Goal: Information Seeking & Learning: Check status

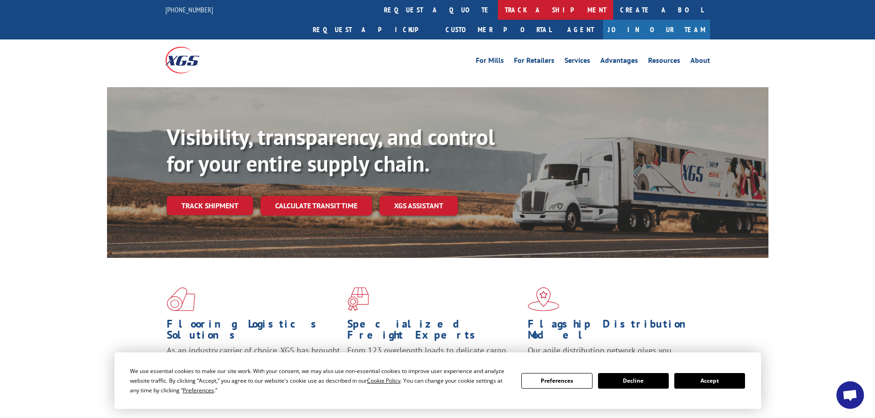
click at [498, 9] on link "track a shipment" at bounding box center [555, 10] width 115 height 20
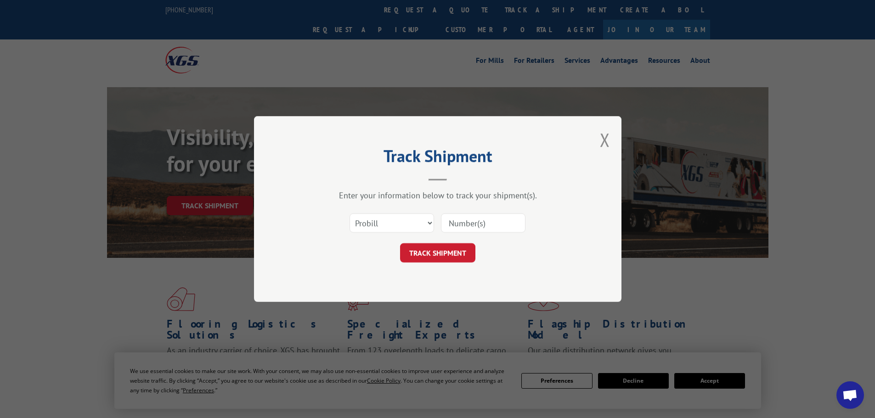
click at [476, 219] on input at bounding box center [483, 223] width 85 height 19
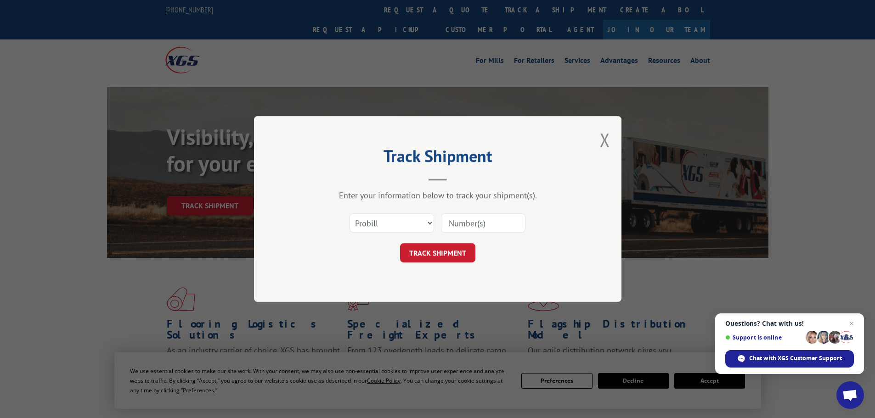
paste input "14553994"
type input "14553994"
click at [444, 253] on button "TRACK SHIPMENT" at bounding box center [437, 252] width 75 height 19
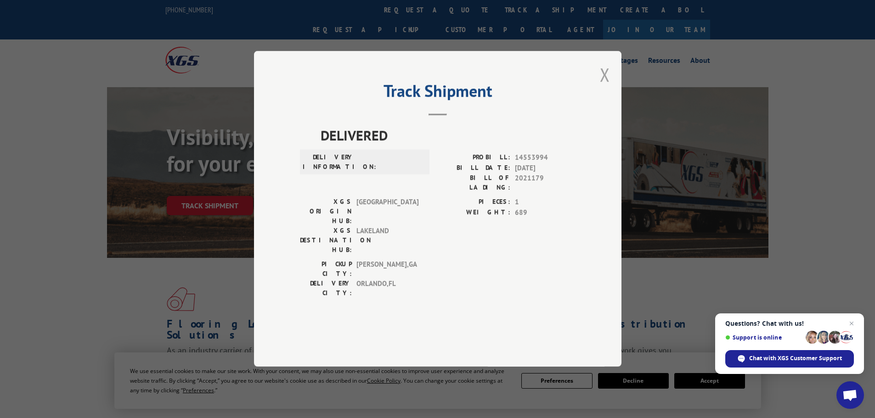
click at [604, 87] on button "Close modal" at bounding box center [605, 74] width 10 height 24
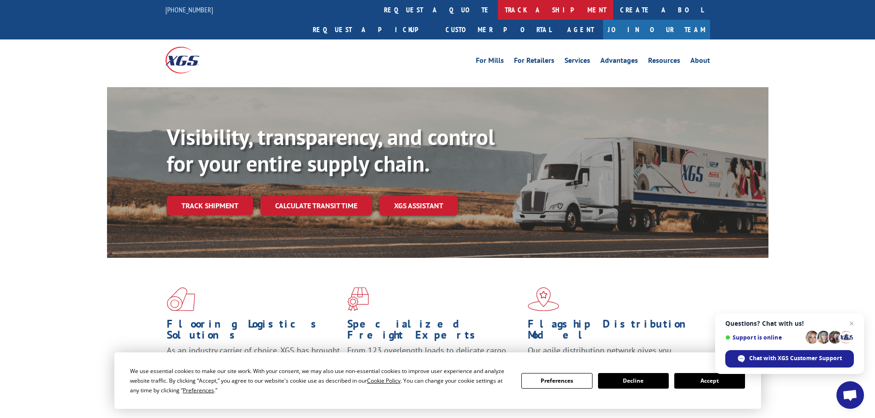
click at [498, 4] on link "track a shipment" at bounding box center [555, 10] width 115 height 20
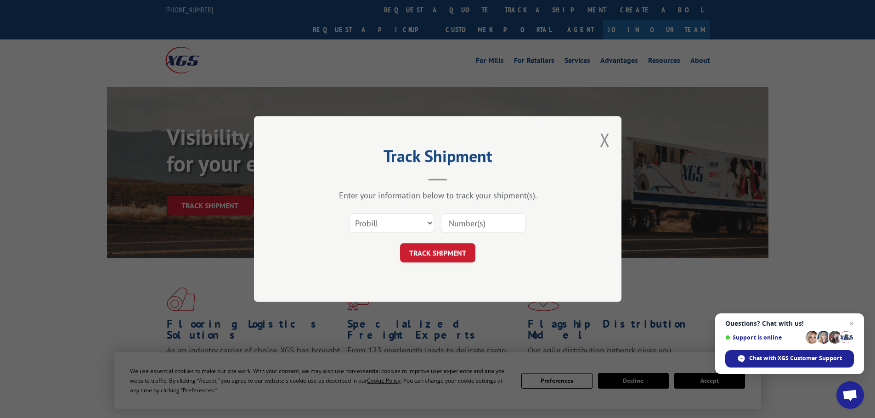
click at [496, 225] on input at bounding box center [483, 223] width 85 height 19
paste input "14553994"
type input "14553994"
click at [453, 253] on button "TRACK SHIPMENT" at bounding box center [437, 252] width 75 height 19
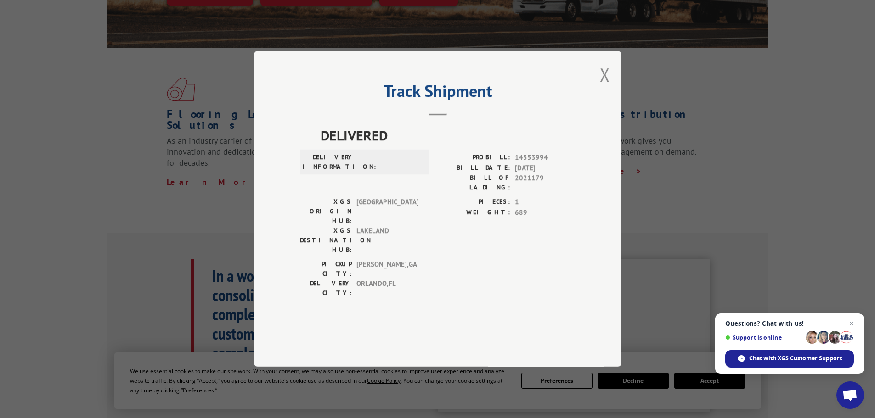
scroll to position [276, 0]
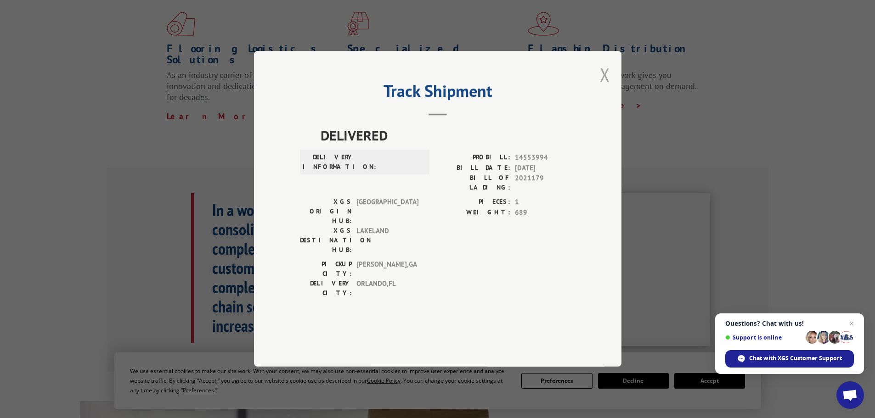
click at [606, 87] on button "Close modal" at bounding box center [605, 74] width 10 height 24
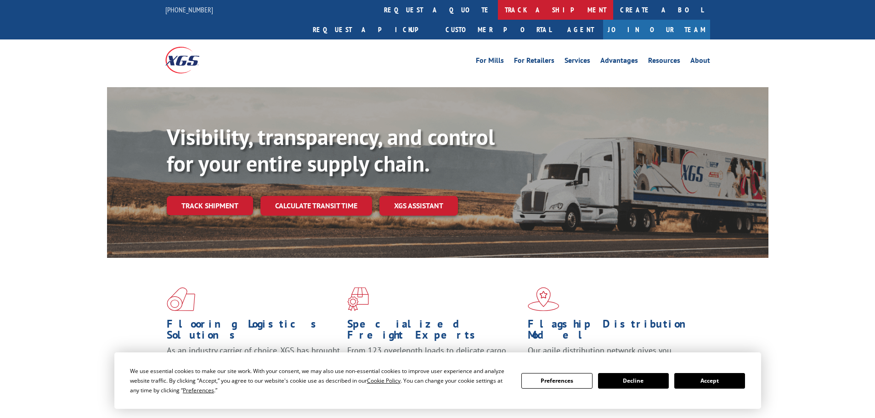
click at [498, 8] on link "track a shipment" at bounding box center [555, 10] width 115 height 20
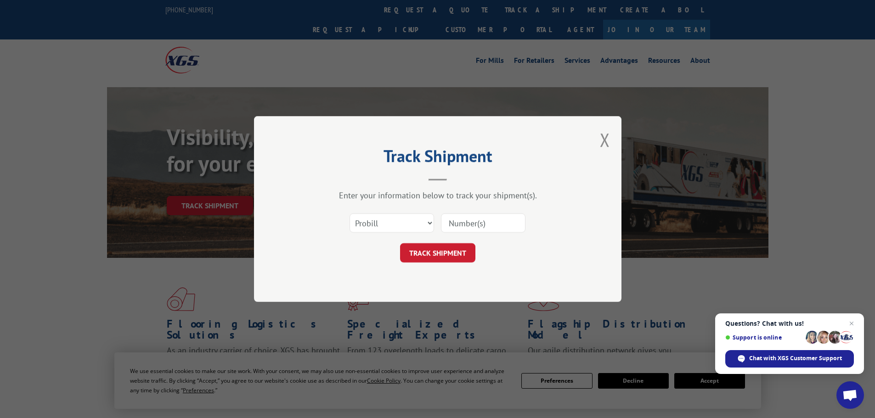
click at [479, 226] on input at bounding box center [483, 223] width 85 height 19
paste input "17229391"
type input "17229391"
click at [440, 250] on button "TRACK SHIPMENT" at bounding box center [437, 252] width 75 height 19
